Goal: Find specific page/section: Find specific page/section

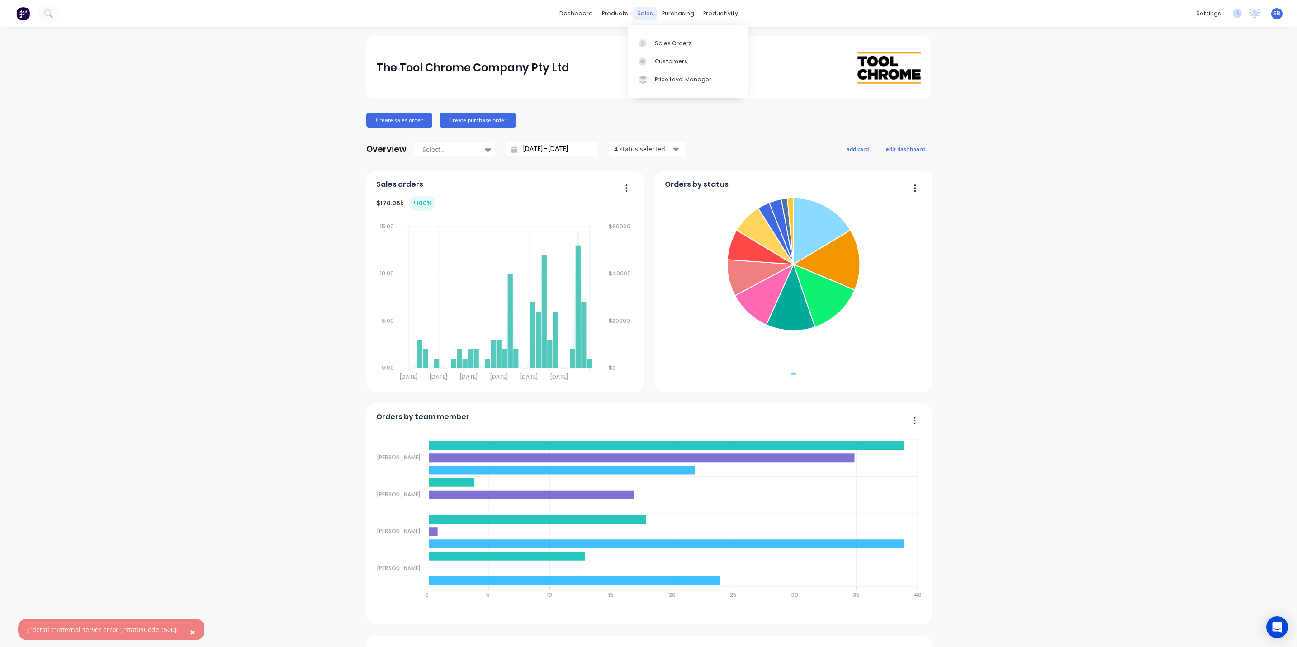
click at [640, 11] on div "sales" at bounding box center [645, 14] width 25 height 14
click at [676, 42] on div "Sales Orders" at bounding box center [673, 43] width 37 height 8
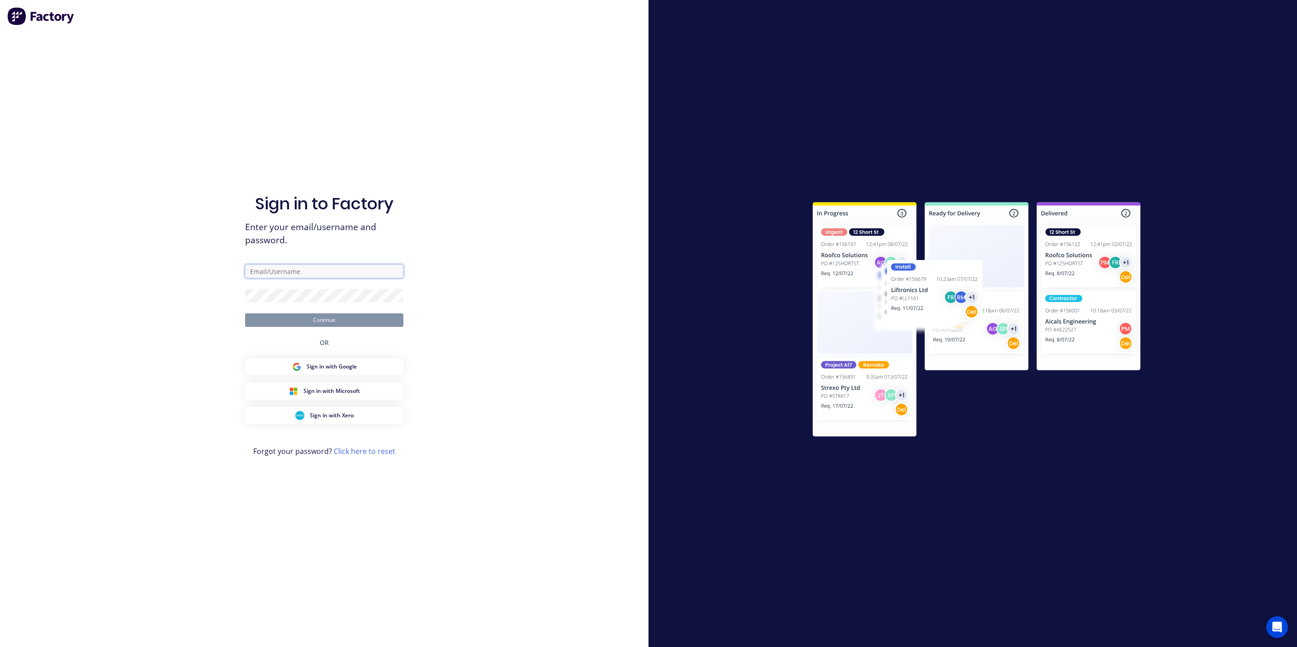
type input "Bousfield"
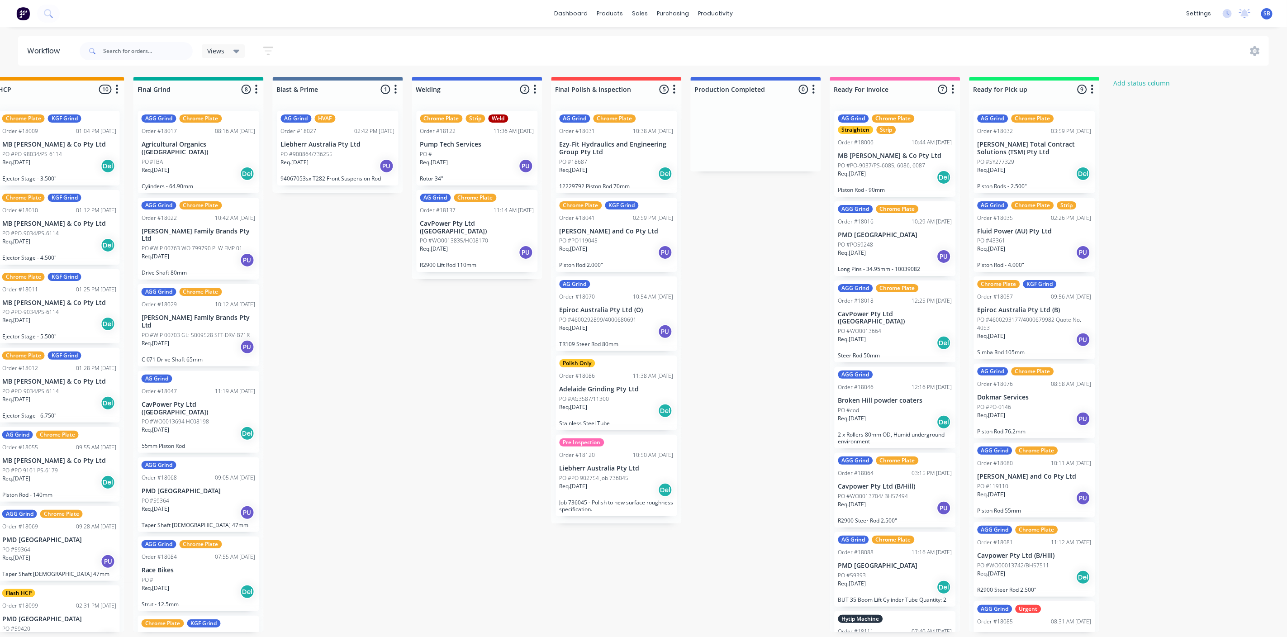
scroll to position [42, 0]
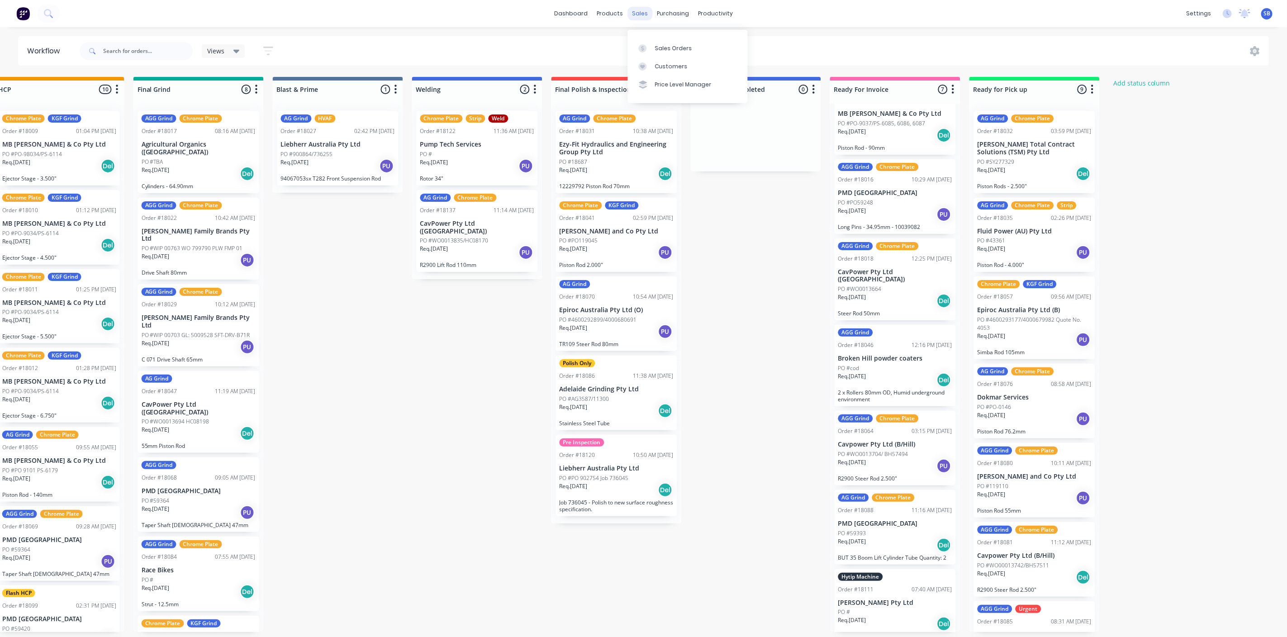
click at [639, 11] on div "sales" at bounding box center [639, 14] width 25 height 14
click at [677, 44] on div "Sales Orders" at bounding box center [673, 48] width 37 height 8
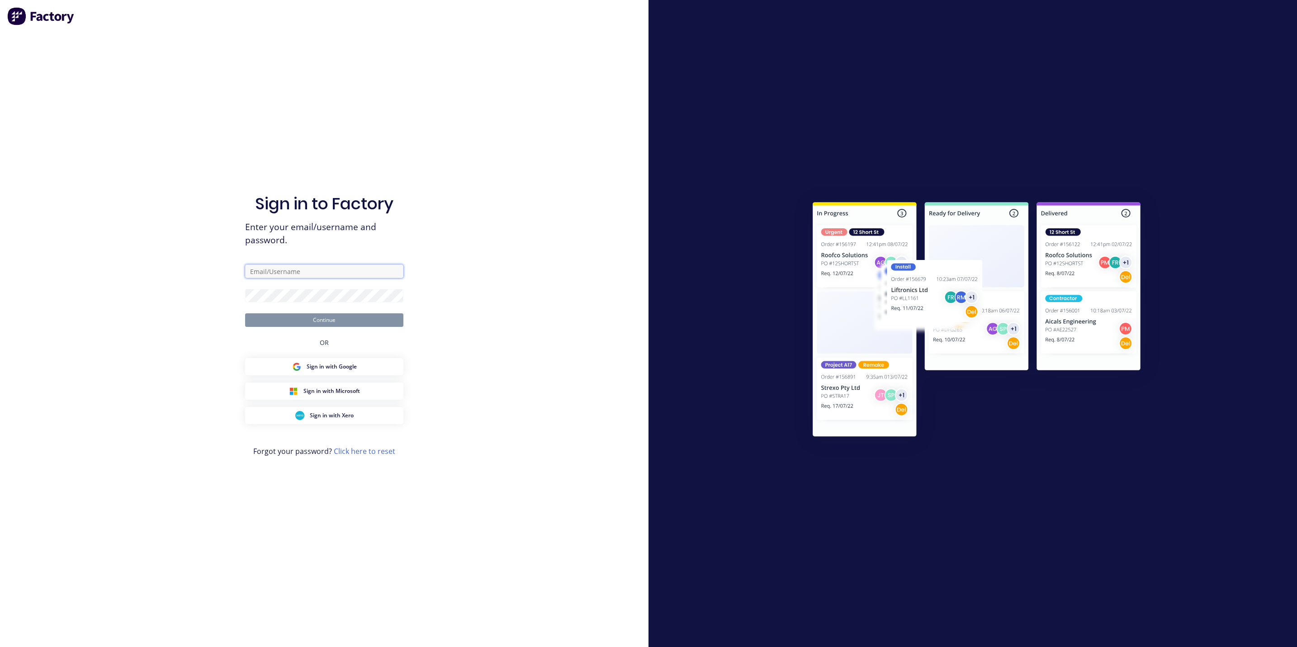
type input "Bousfield"
click at [326, 322] on button "Continue" at bounding box center [324, 320] width 158 height 14
click at [284, 268] on input "Bousfield" at bounding box center [324, 272] width 158 height 14
type input "B"
type input "[EMAIL_ADDRESS][DOMAIN_NAME]"
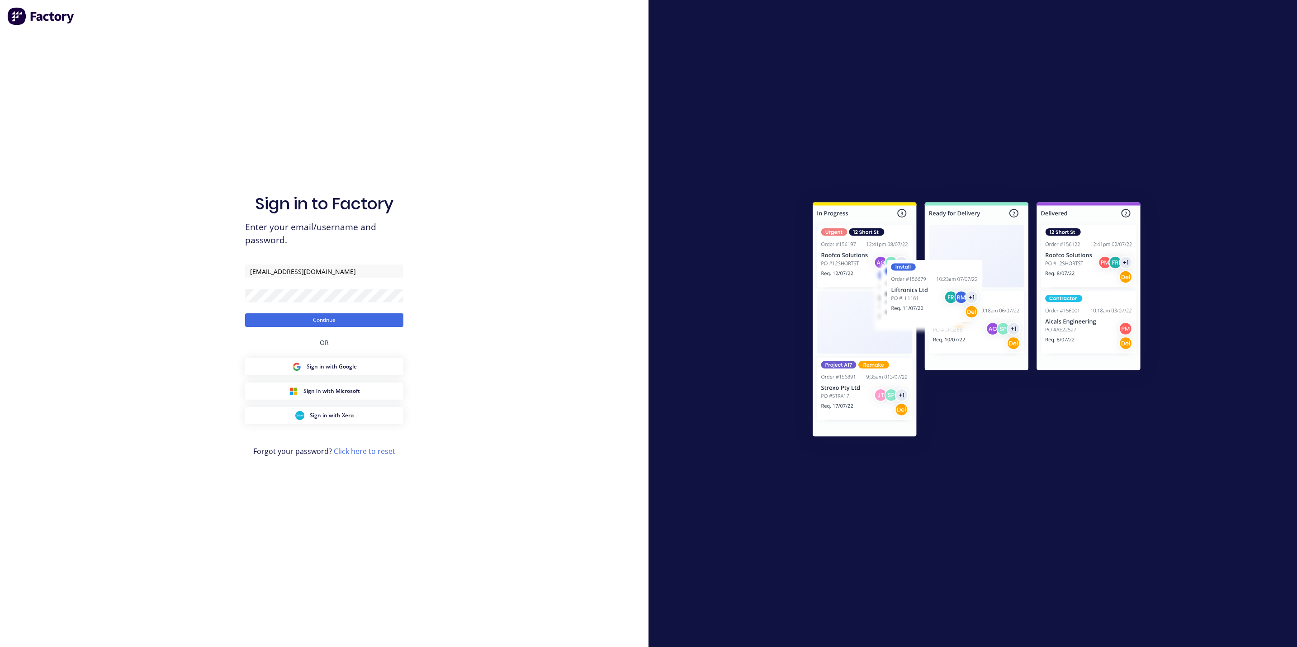
click at [190, 349] on div "Sign in to Factory Enter your email/username and password. simon@toolchromecomp…" at bounding box center [324, 323] width 648 height 647
click at [327, 317] on button "Continue" at bounding box center [324, 320] width 158 height 14
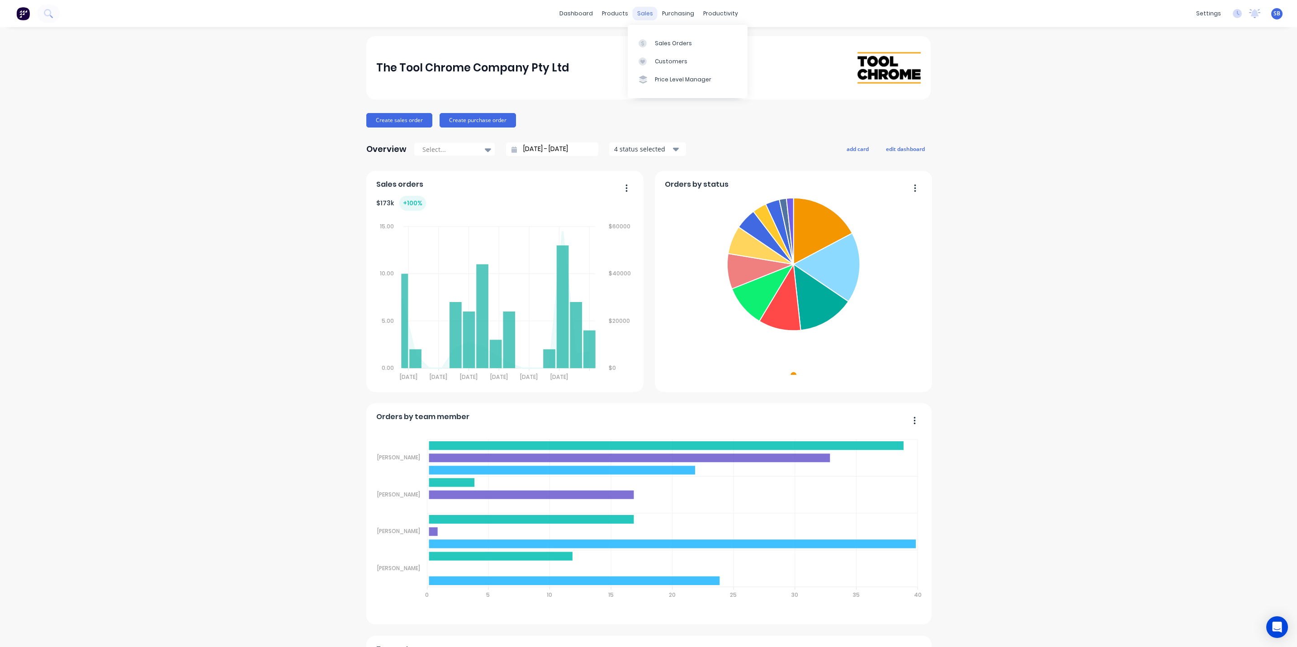
click at [637, 12] on div "sales" at bounding box center [645, 14] width 25 height 14
click at [669, 39] on div "Sales Orders" at bounding box center [673, 43] width 37 height 8
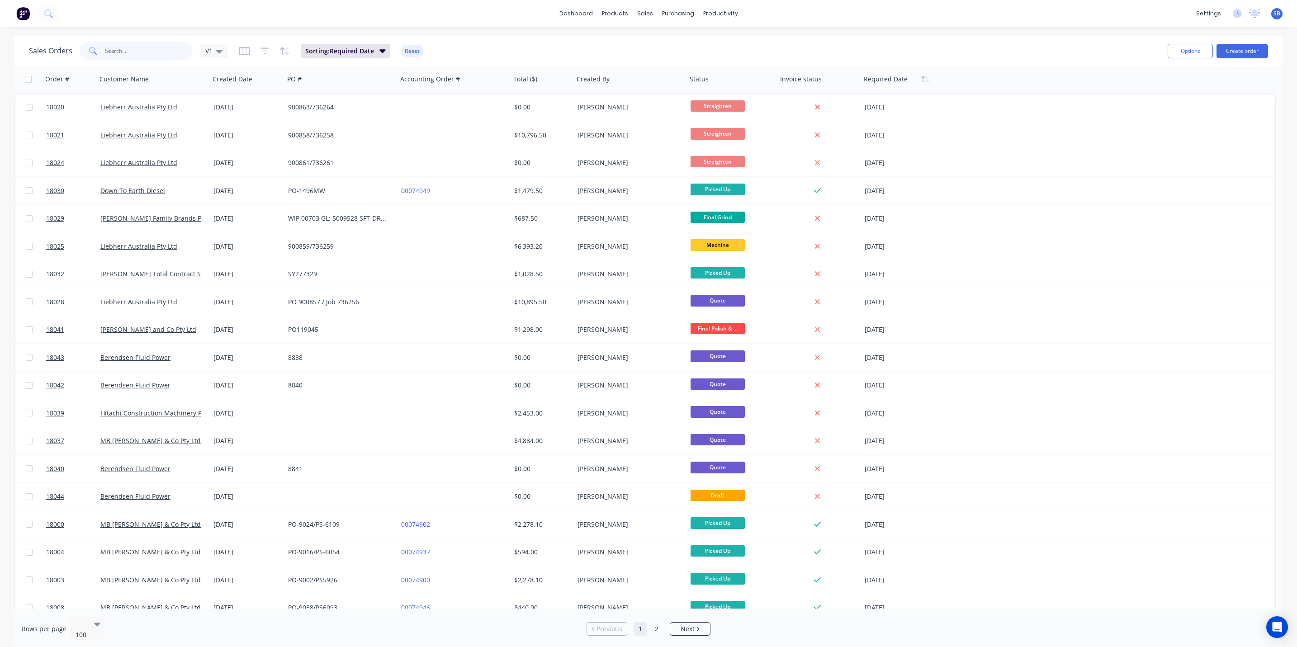
click at [126, 46] on input "text" at bounding box center [149, 51] width 88 height 18
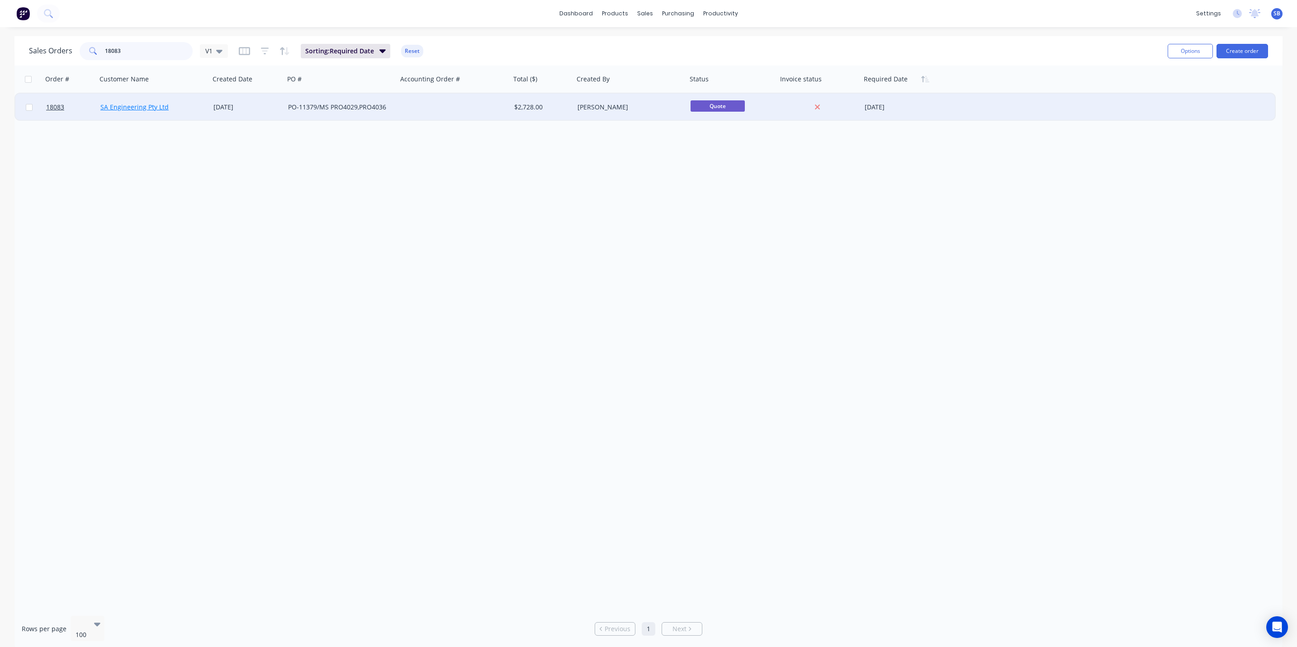
type input "18083"
click at [136, 105] on link "SA Engineering Pty Ltd" at bounding box center [134, 107] width 68 height 9
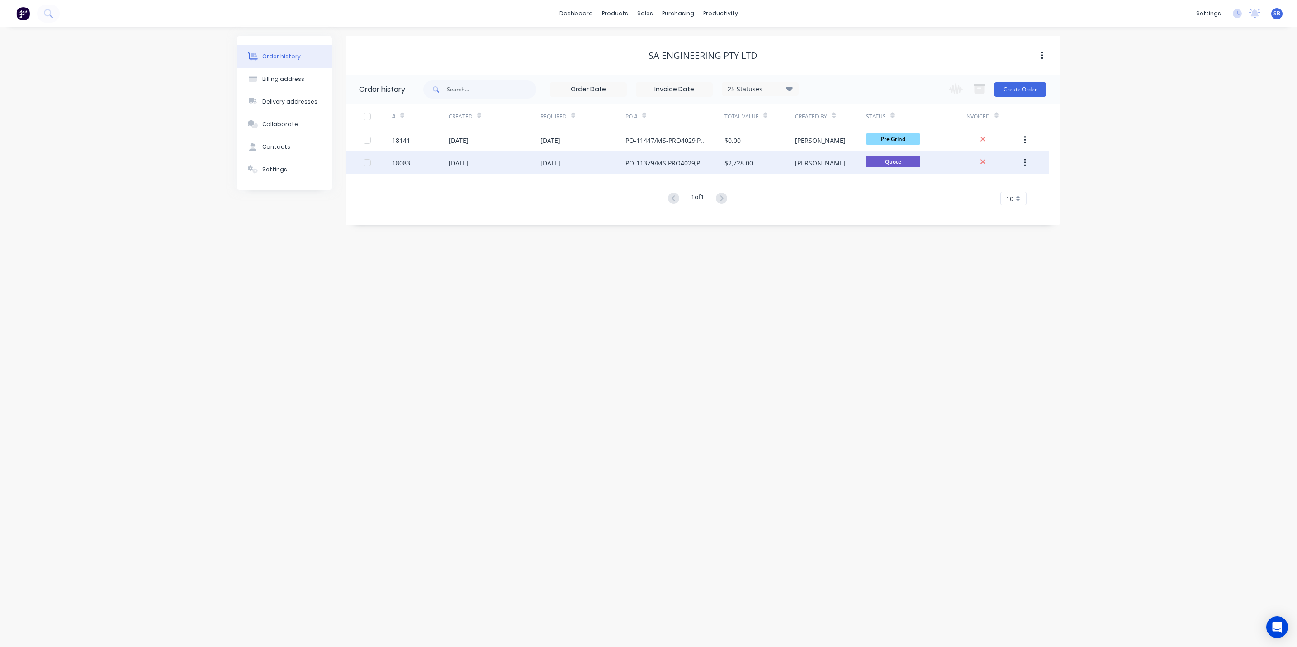
click at [593, 161] on div "22 Sep 2025" at bounding box center [582, 162] width 85 height 23
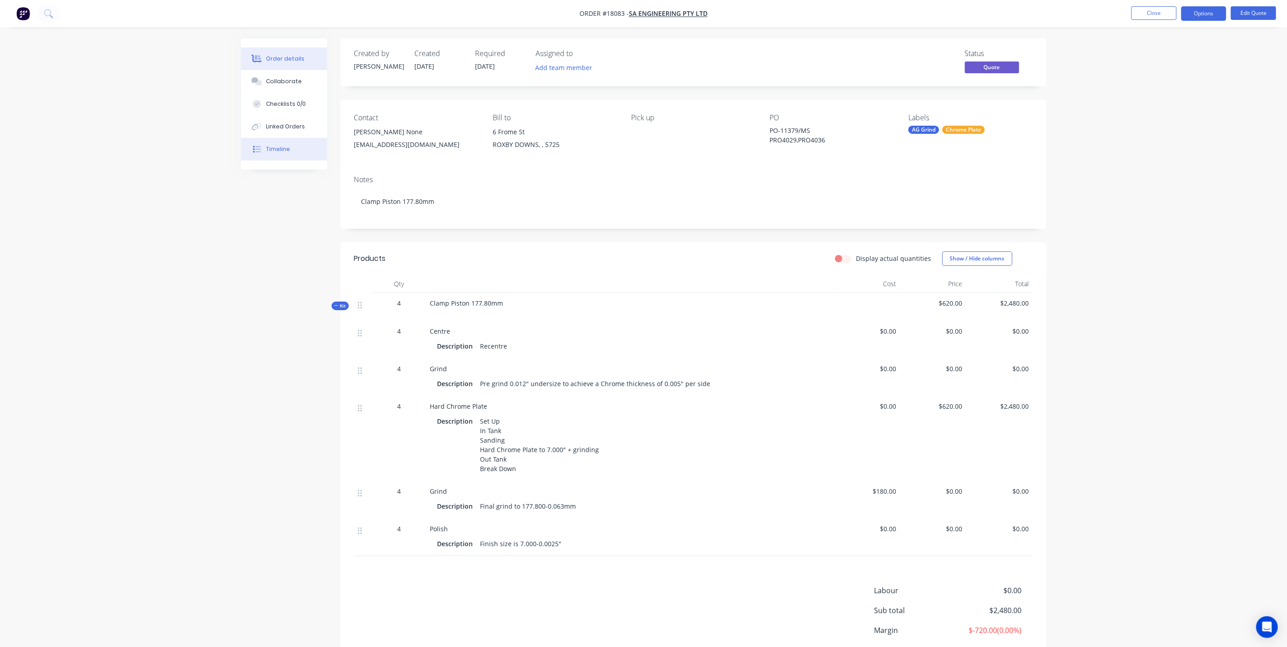
click at [289, 144] on button "Timeline" at bounding box center [284, 149] width 86 height 23
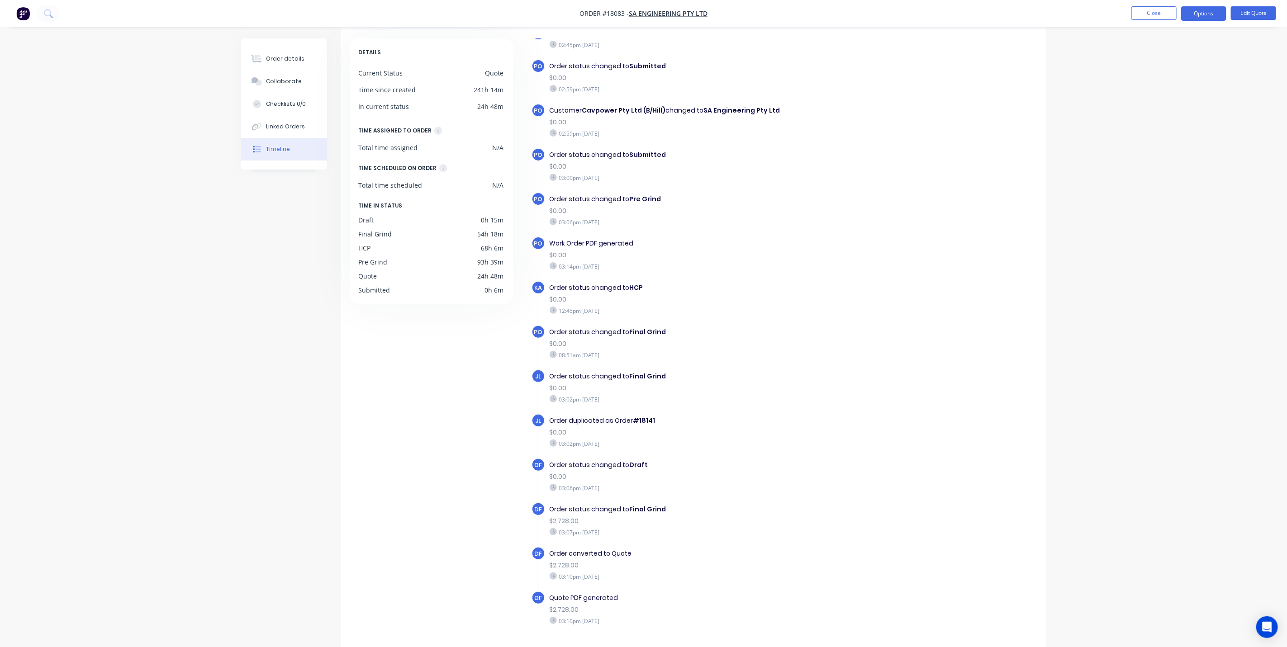
scroll to position [58, 0]
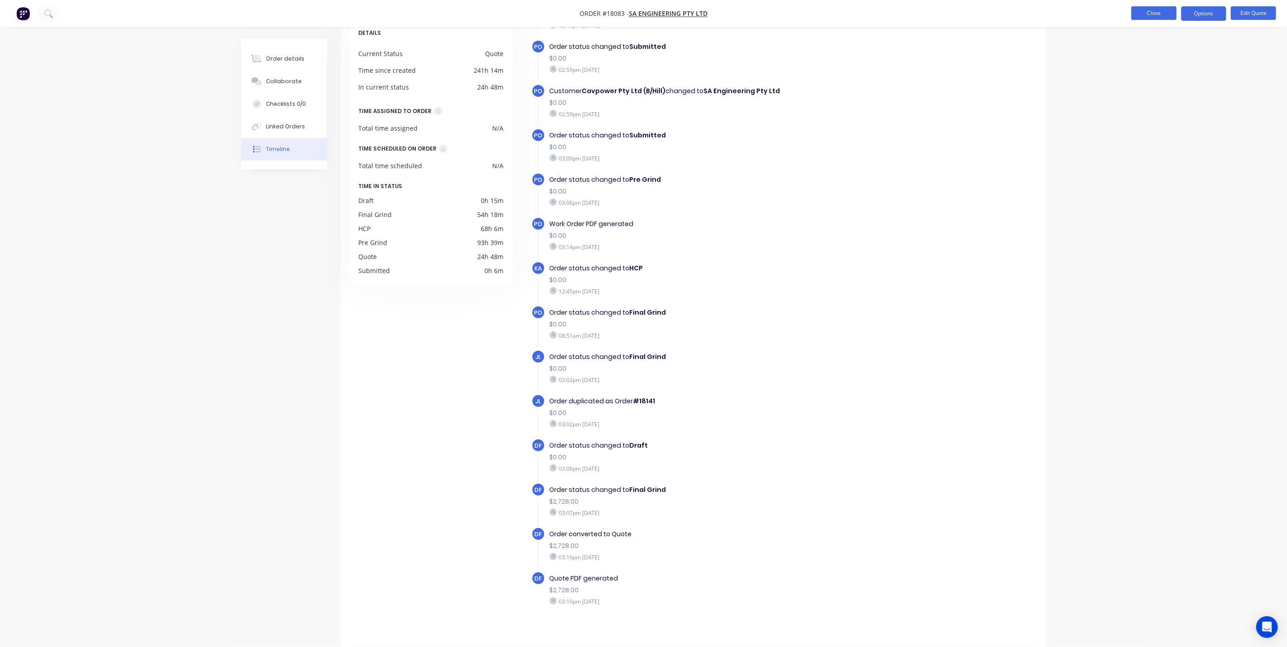
click at [1163, 10] on button "Close" at bounding box center [1153, 13] width 45 height 14
